Goal: Navigation & Orientation: Find specific page/section

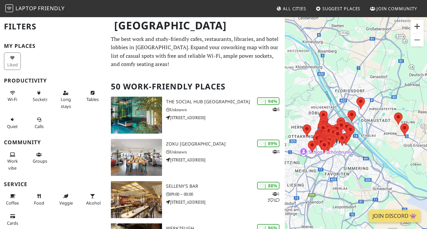
click at [414, 26] on button "Zoom in" at bounding box center [417, 26] width 13 height 13
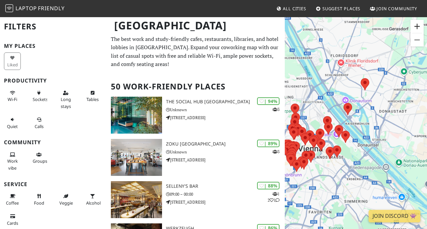
click at [414, 26] on button "Zoom in" at bounding box center [417, 26] width 13 height 13
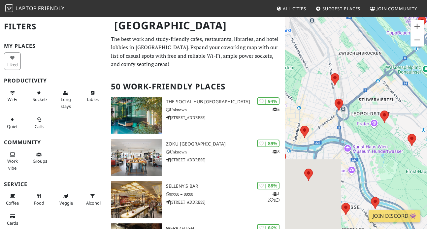
drag, startPoint x: 323, startPoint y: 124, endPoint x: 425, endPoint y: 87, distance: 108.7
click at [425, 87] on div "To navigate, press the arrow keys." at bounding box center [356, 131] width 142 height 229
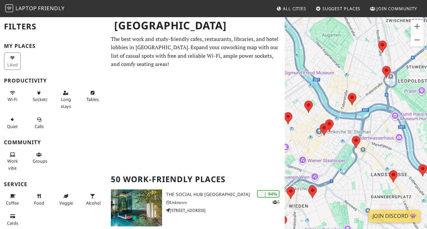
drag, startPoint x: 354, startPoint y: 123, endPoint x: 400, endPoint y: 94, distance: 54.2
click at [400, 94] on div "To navigate, press the arrow keys." at bounding box center [356, 131] width 142 height 229
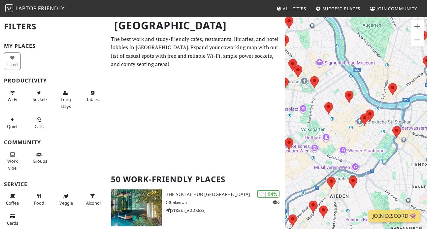
drag, startPoint x: 330, startPoint y: 131, endPoint x: 370, endPoint y: 120, distance: 41.1
click at [370, 120] on div "To navigate, press the arrow keys." at bounding box center [356, 131] width 142 height 229
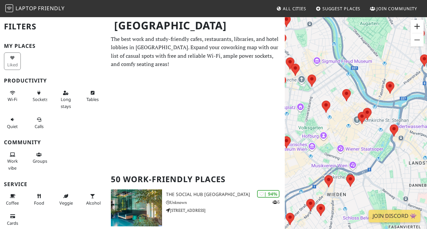
click at [419, 28] on button "Zoom in" at bounding box center [417, 26] width 13 height 13
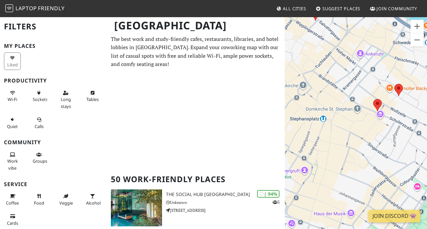
drag, startPoint x: 387, startPoint y: 84, endPoint x: 375, endPoint y: 105, distance: 24.4
click at [375, 105] on div "To navigate, press the arrow keys." at bounding box center [356, 131] width 142 height 229
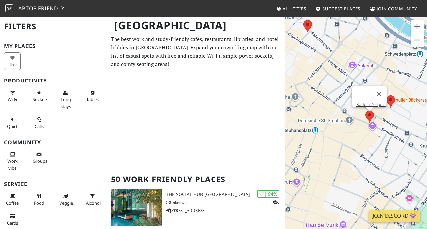
click at [365, 111] on area at bounding box center [365, 111] width 0 height 0
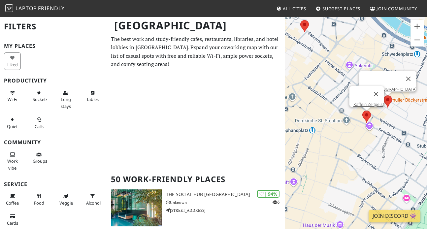
click at [384, 95] on area at bounding box center [384, 95] width 0 height 0
click at [401, 74] on button "Close" at bounding box center [409, 79] width 16 height 16
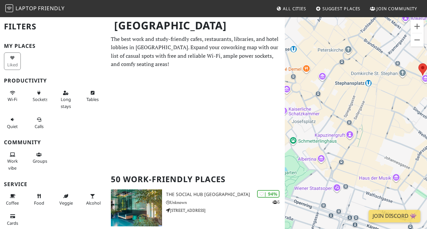
drag, startPoint x: 334, startPoint y: 113, endPoint x: 393, endPoint y: 63, distance: 77.3
click at [393, 63] on div "To navigate, press the arrow keys." at bounding box center [356, 131] width 142 height 229
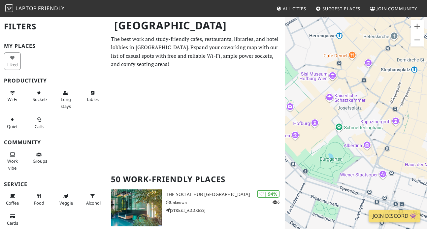
drag, startPoint x: 335, startPoint y: 105, endPoint x: 383, endPoint y: 90, distance: 49.9
click at [383, 90] on div "To navigate, press the arrow keys." at bounding box center [356, 131] width 142 height 229
